Goal: Navigation & Orientation: Find specific page/section

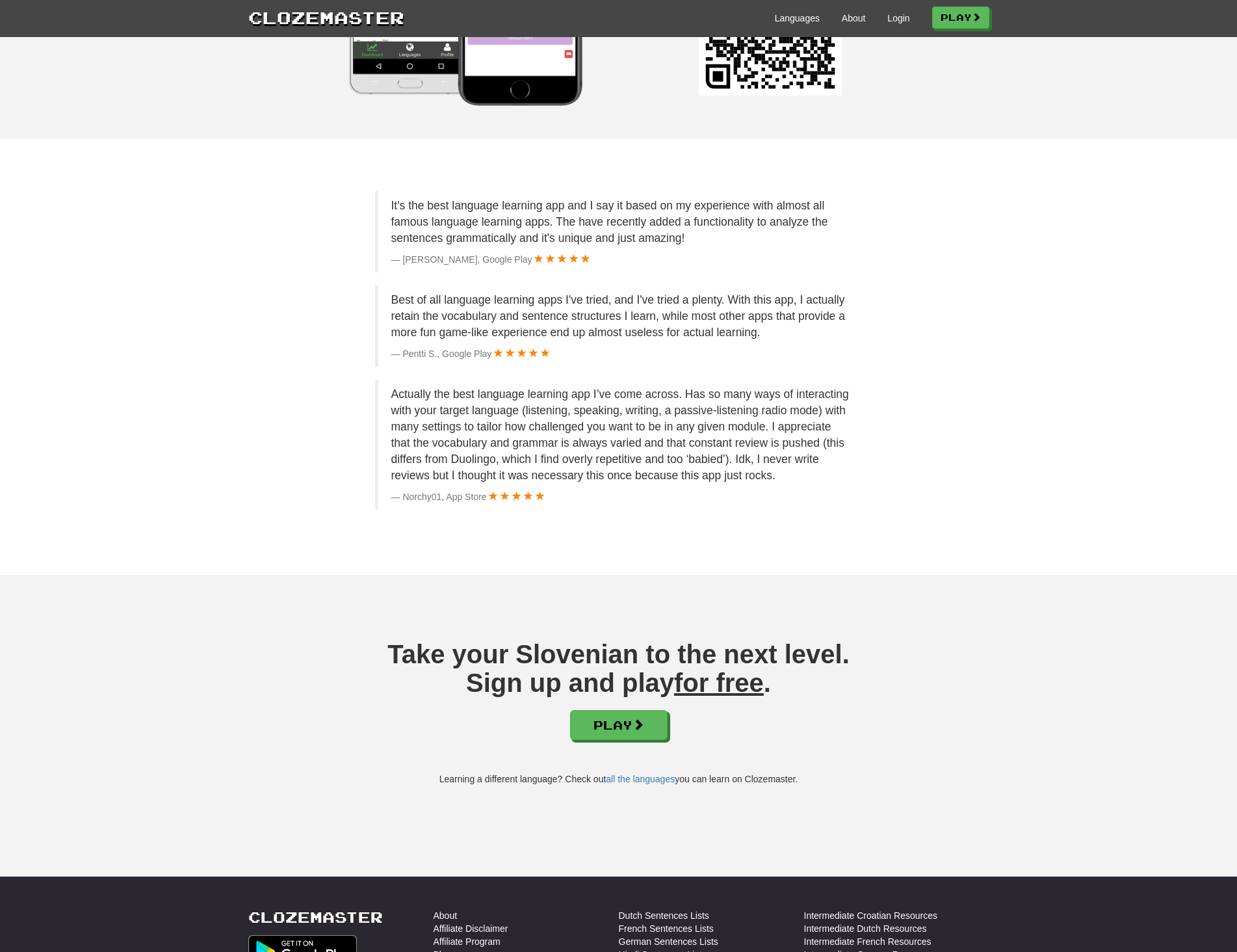
scroll to position [1480, 0]
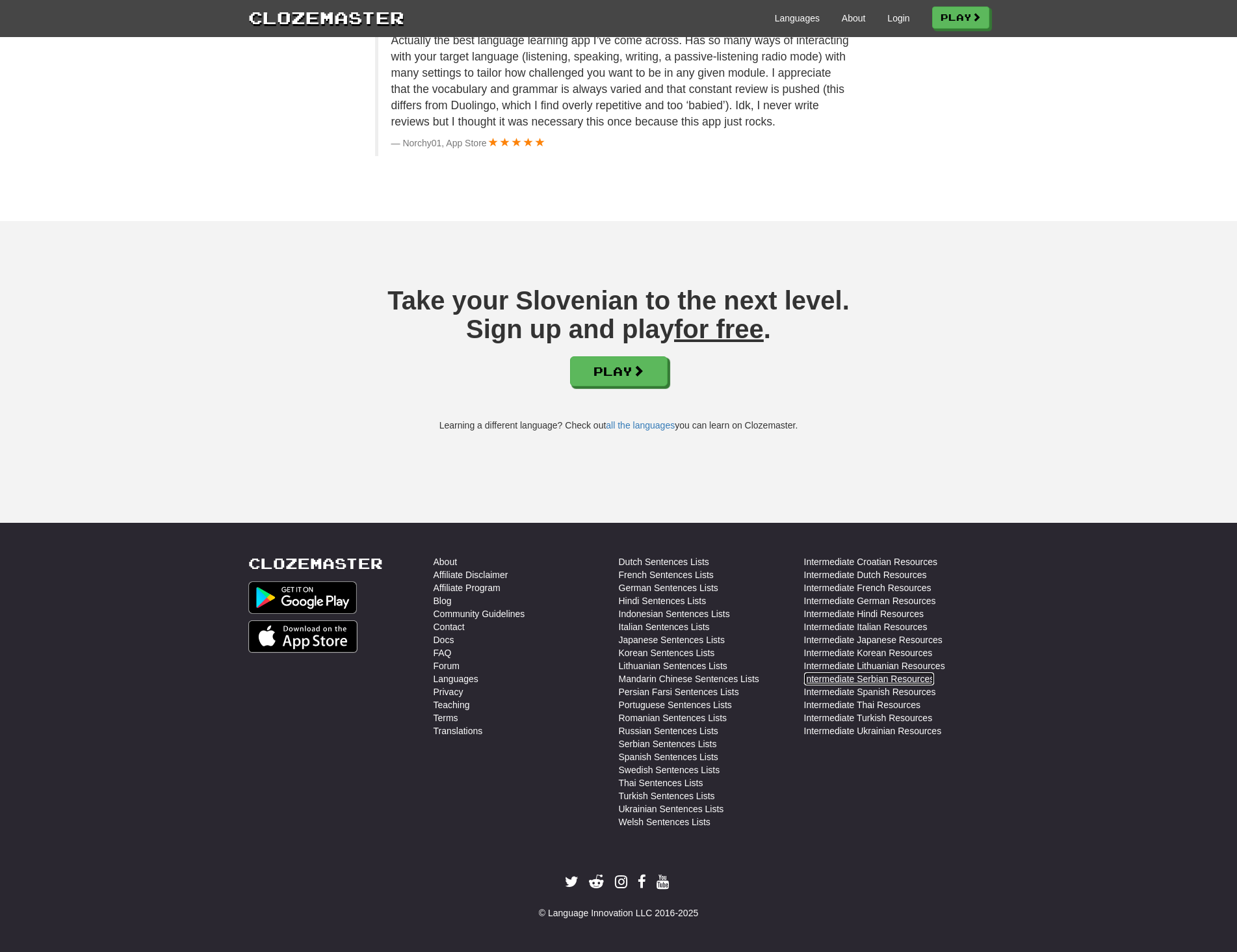
click at [842, 681] on link "Intermediate Serbian Resources" at bounding box center [869, 679] width 131 height 13
click at [876, 562] on link "Intermediate Croatian Resources" at bounding box center [871, 562] width 134 height 13
click at [650, 742] on link "Serbian Sentences Lists" at bounding box center [668, 744] width 98 height 13
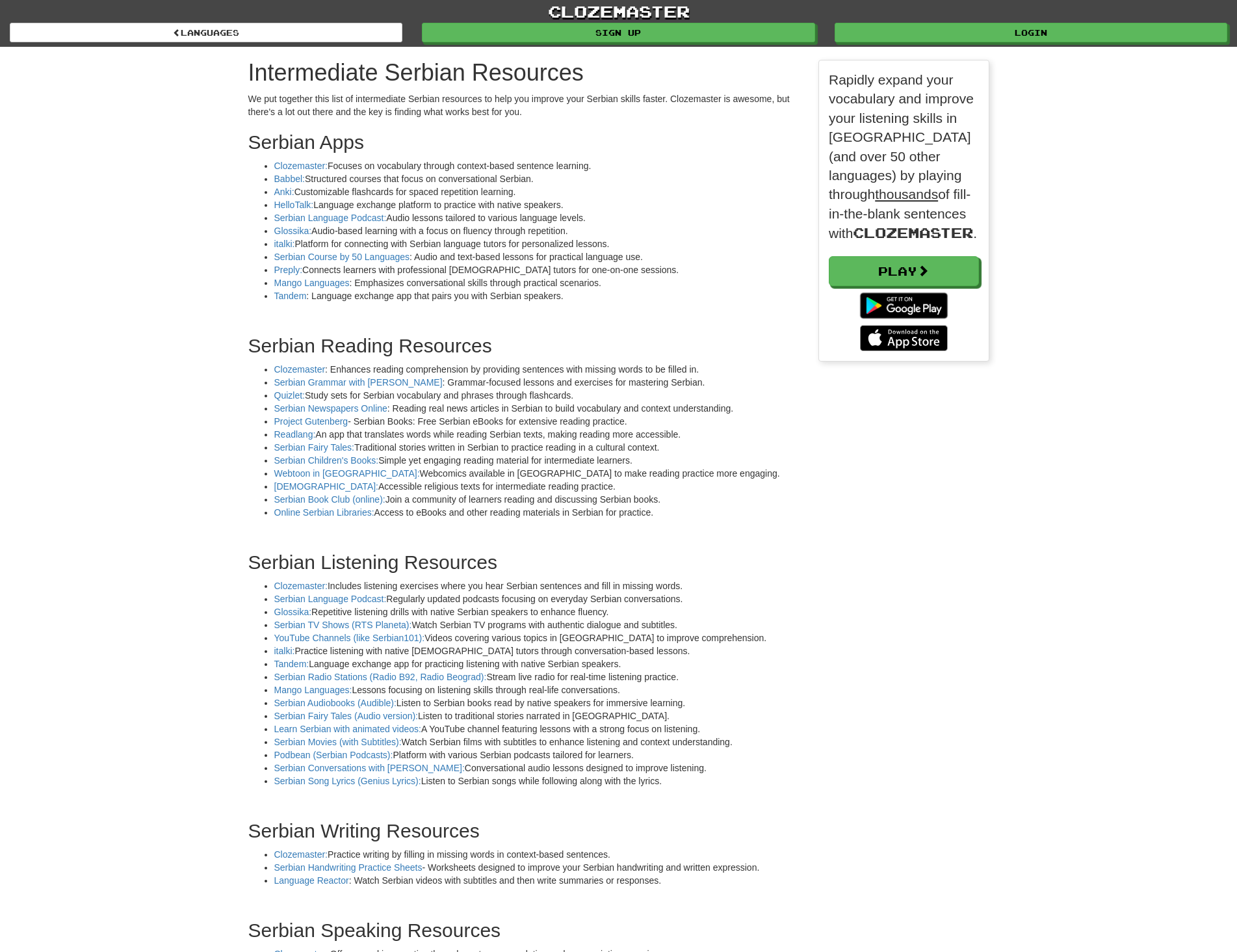
scroll to position [1465, 761]
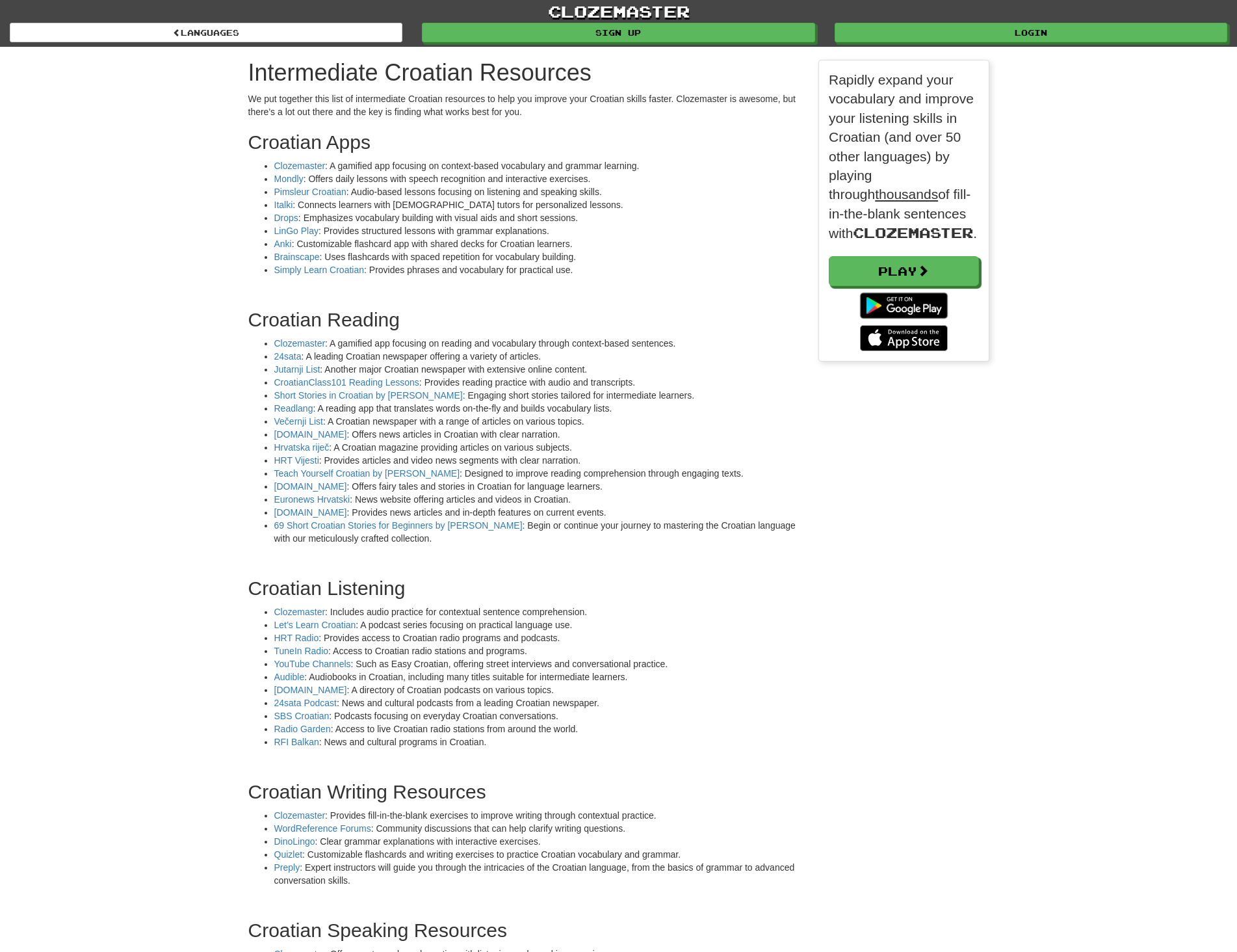
scroll to position [1426, 761]
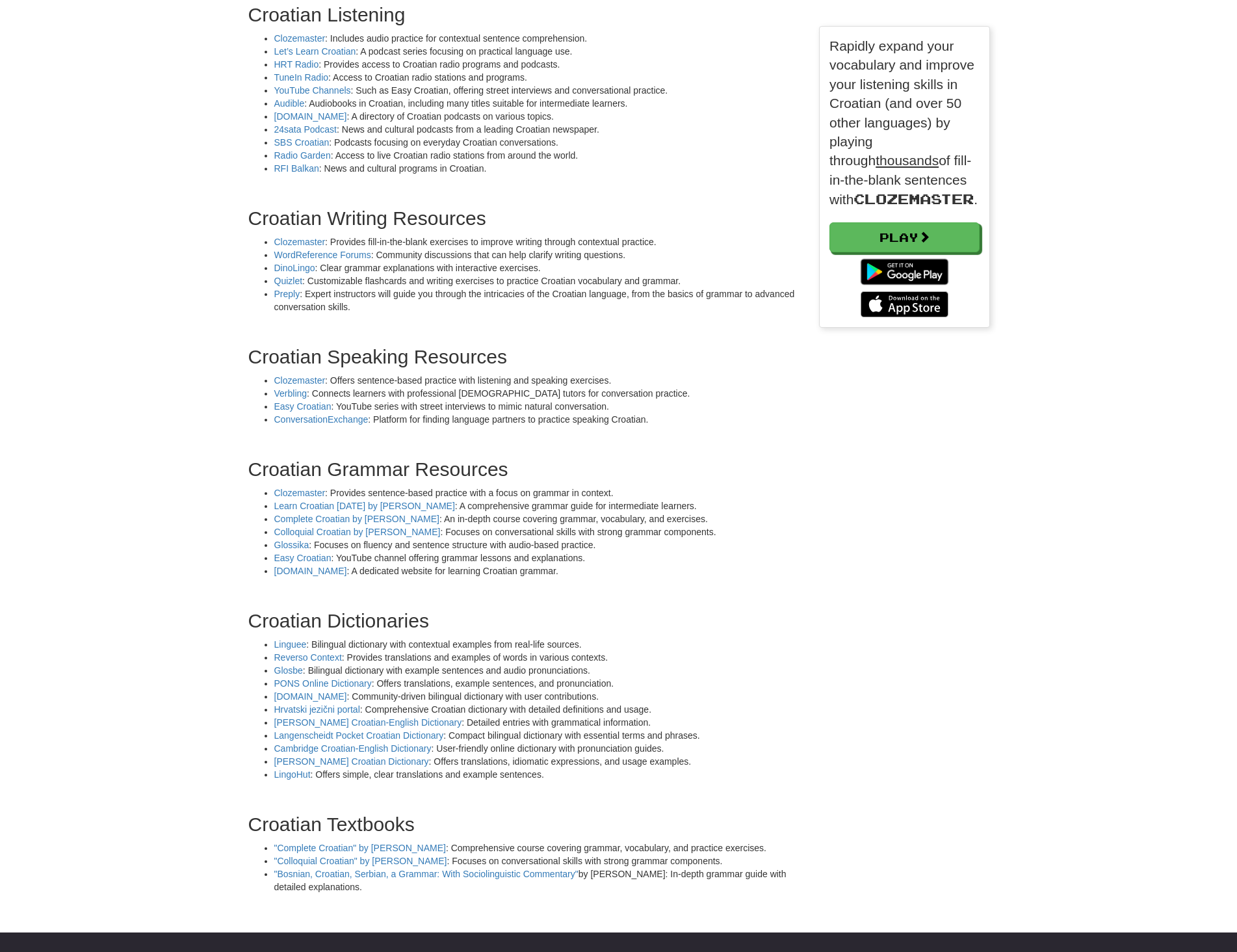
scroll to position [845, 0]
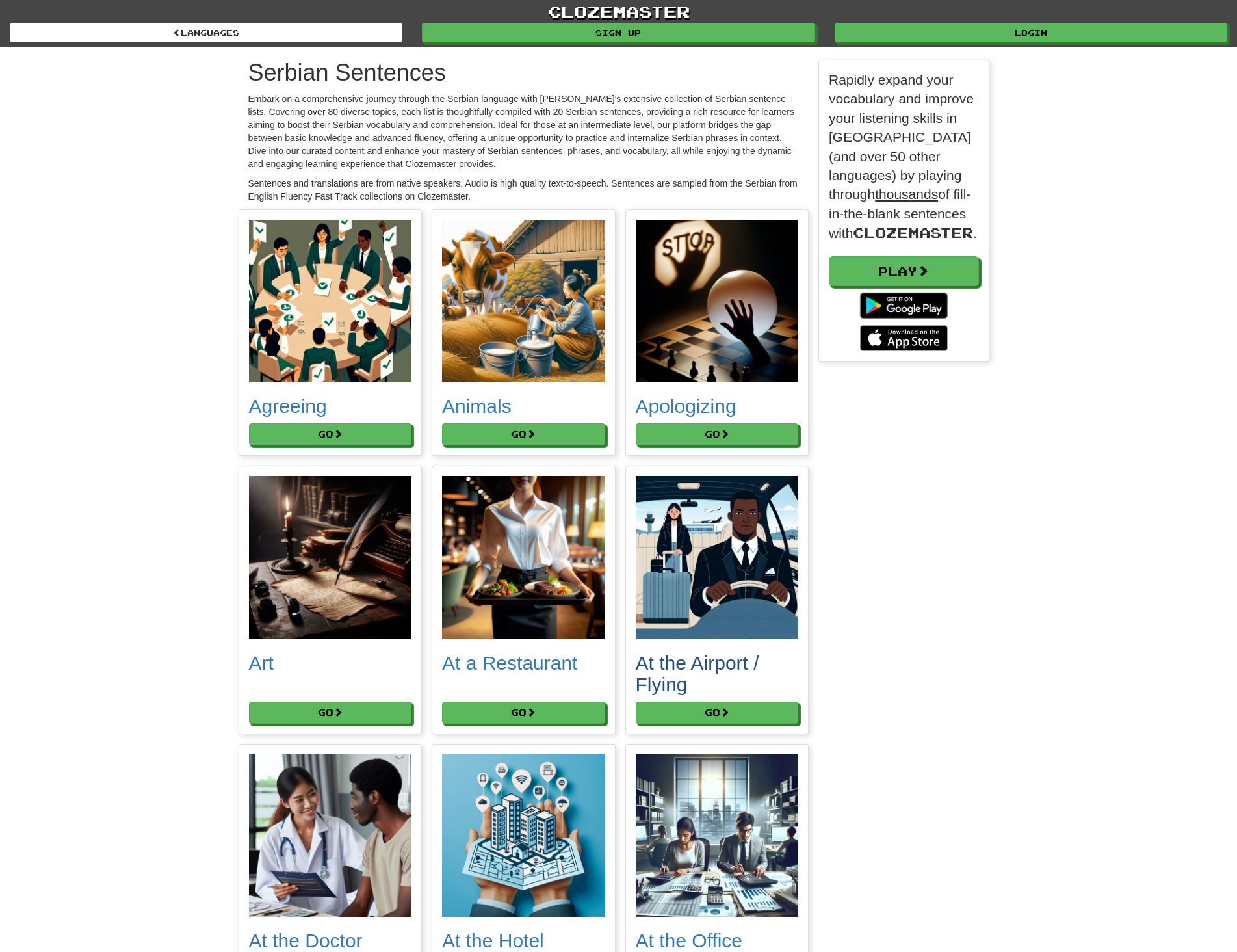
scroll to position [7427, 761]
